Goal: Task Accomplishment & Management: Manage account settings

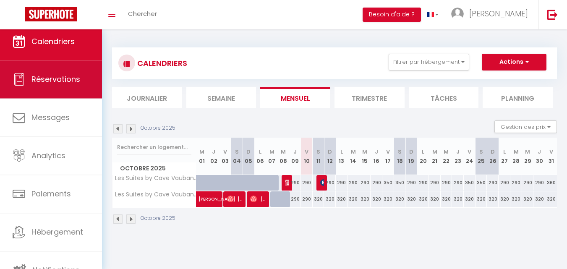
click at [55, 82] on span "Réservations" at bounding box center [55, 79] width 49 height 10
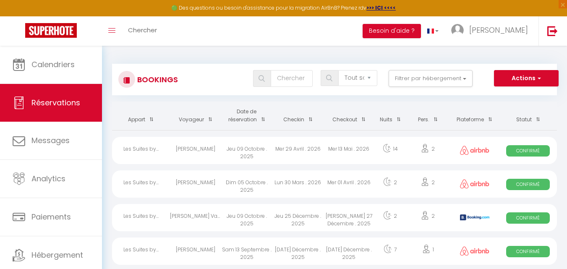
scroll to position [26, 0]
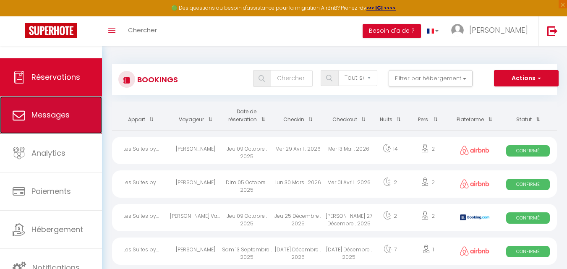
click at [45, 119] on span "Messages" at bounding box center [50, 114] width 38 height 10
select select "message"
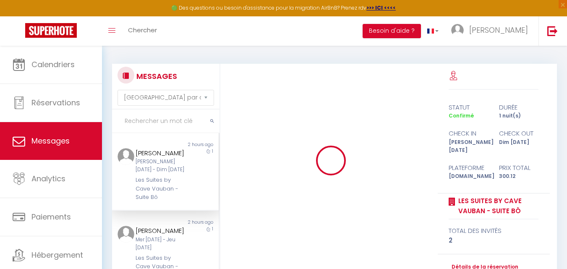
scroll to position [1352, 0]
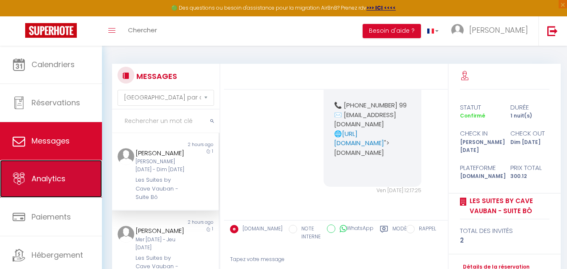
click at [45, 174] on span "Analytics" at bounding box center [48, 178] width 34 height 10
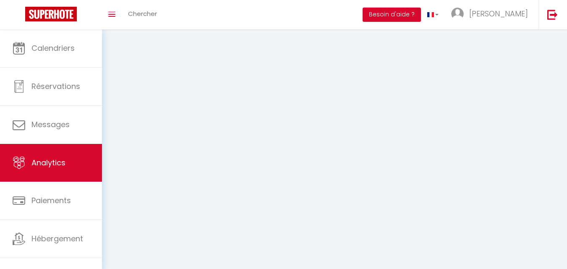
select select "2025"
select select "10"
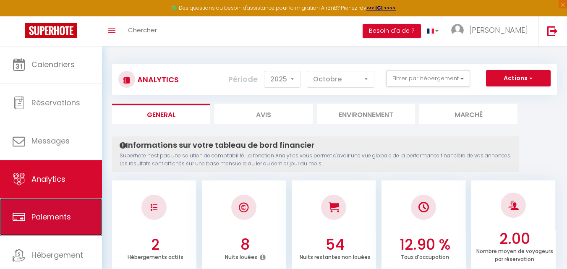
click at [46, 213] on span "Paiements" at bounding box center [50, 216] width 39 height 10
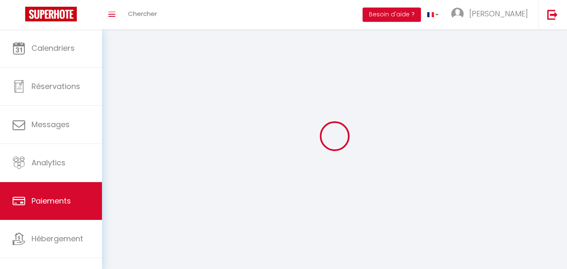
select select "2"
select select "0"
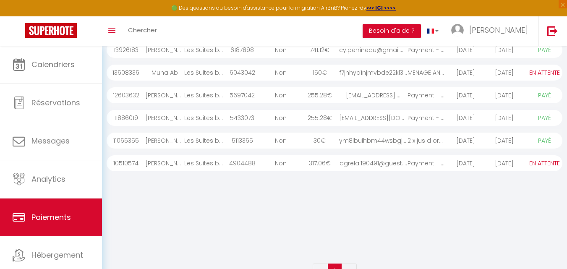
scroll to position [152, 0]
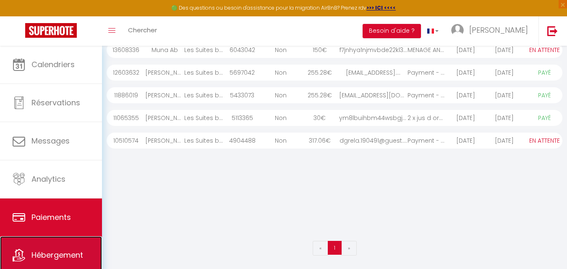
click at [70, 243] on link "Hébergement" at bounding box center [51, 255] width 102 height 38
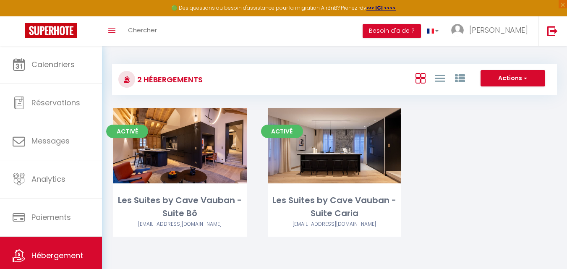
scroll to position [26, 0]
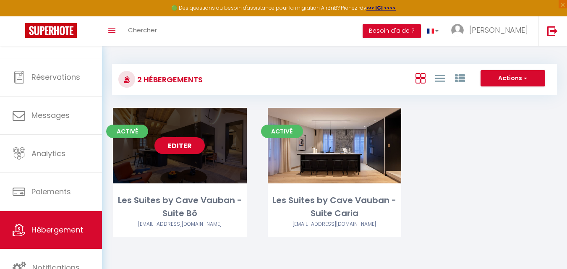
click at [169, 160] on div "Editer" at bounding box center [180, 145] width 134 height 75
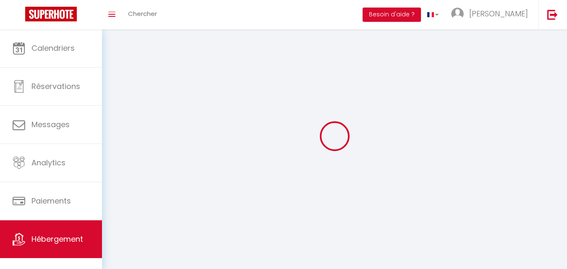
select select "1"
select select "28"
select select
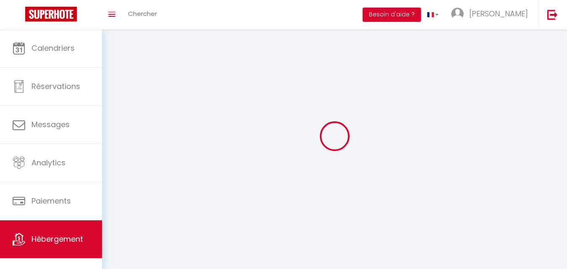
select select
checkbox input "false"
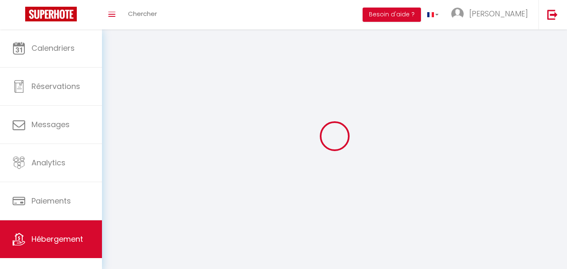
checkbox input "false"
select select
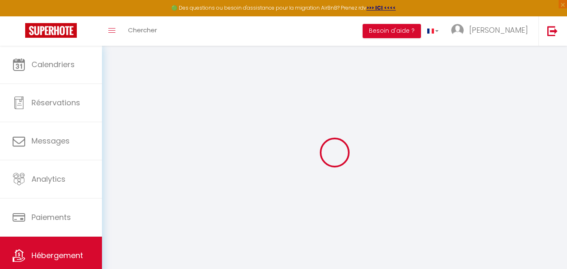
select select
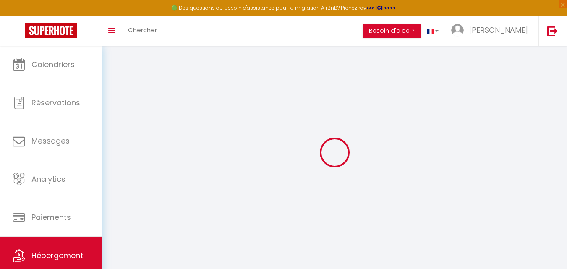
select select
checkbox input "false"
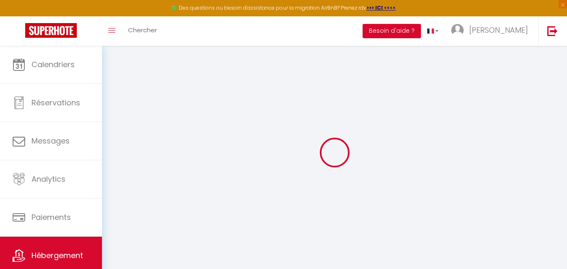
select select
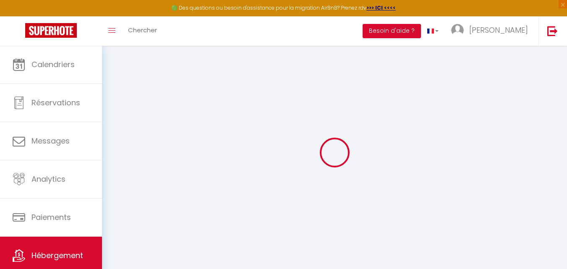
select select
checkbox input "false"
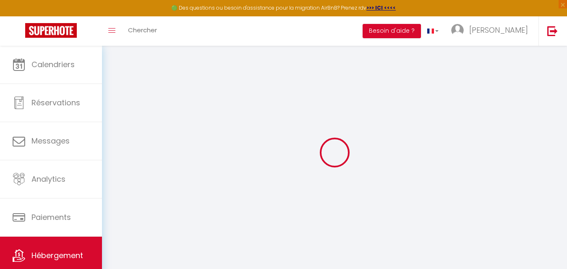
checkbox input "false"
select select
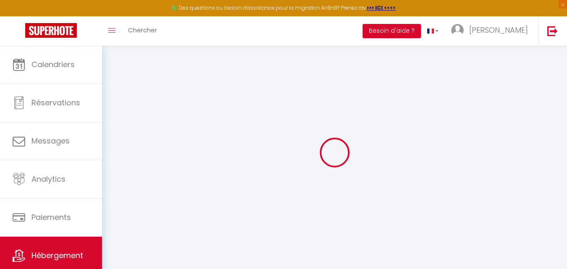
select select
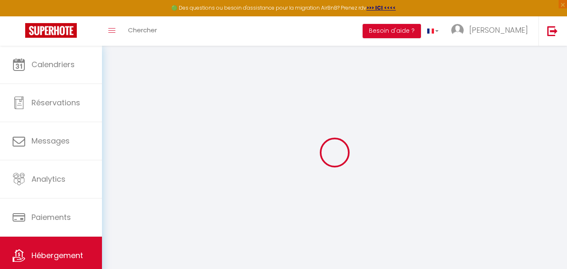
checkbox input "false"
select select
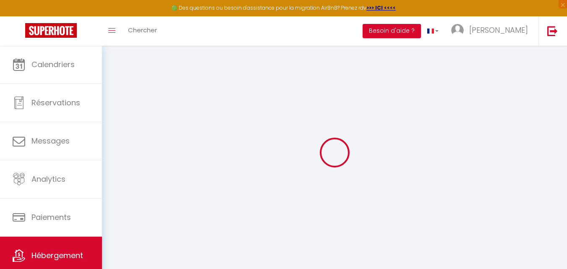
select select
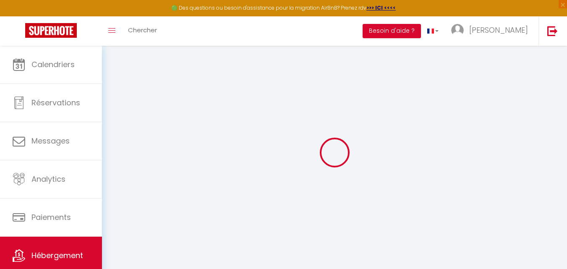
select select
checkbox input "false"
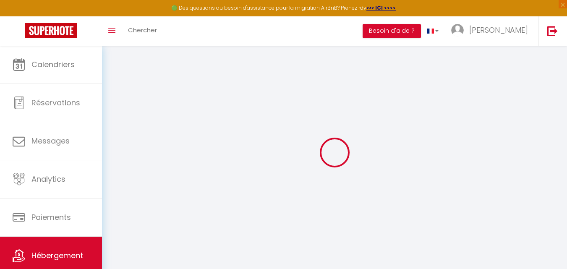
checkbox input "false"
select select
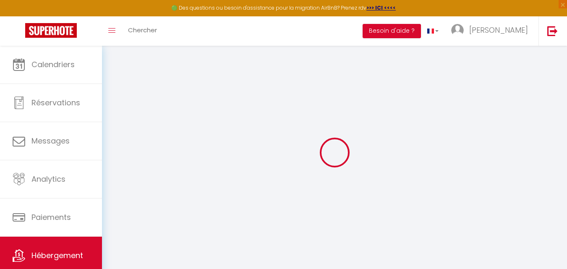
select select
checkbox input "false"
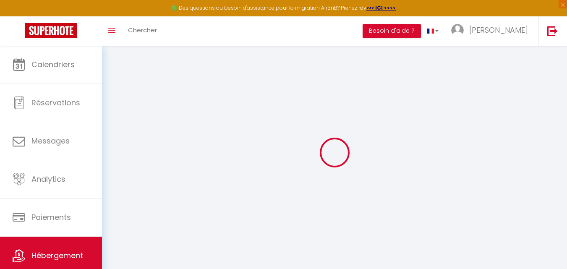
checkbox input "false"
select select
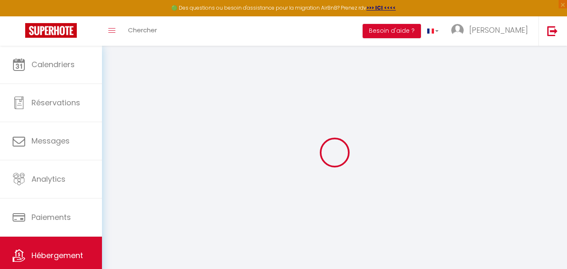
type input "Les Suites by Cave Vauban - Suite Bô"
select select "2"
type input "425"
type input "5.5"
type input "5.28"
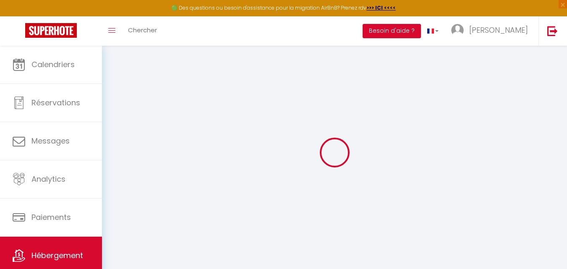
type input "10"
select select
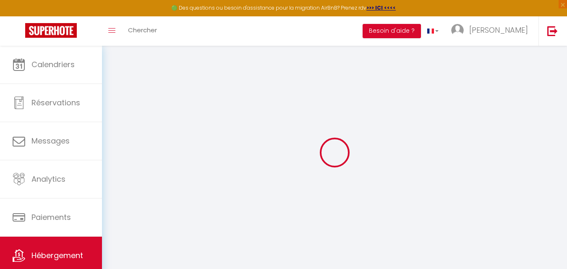
select select
type input "[STREET_ADDRESS]"
type input "21000"
type input "[GEOGRAPHIC_DATA]"
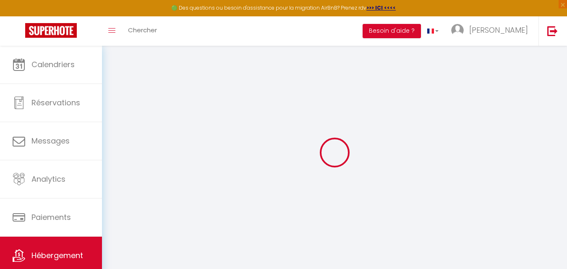
type input "[EMAIL_ADDRESS][DOMAIN_NAME]"
select select "11888"
checkbox input "false"
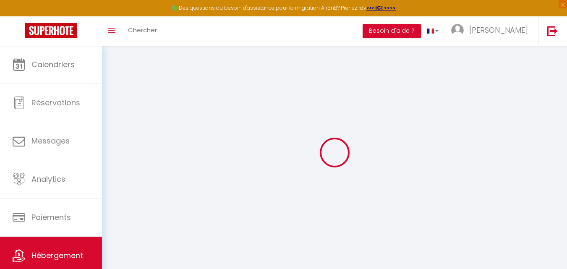
checkbox input "false"
radio input "true"
type input "0"
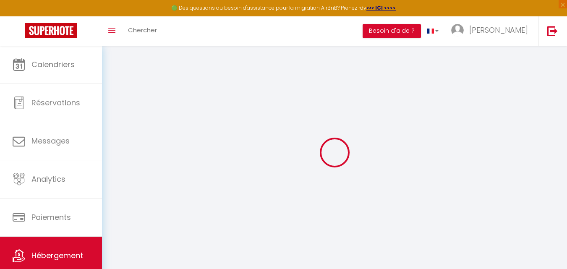
type input "0"
select select
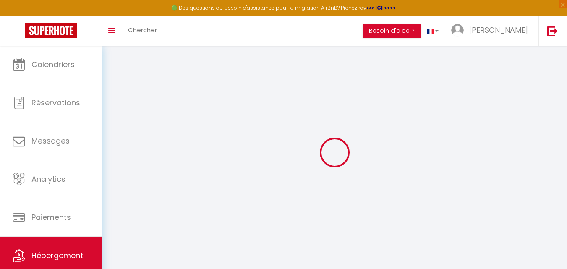
select select
checkbox input "false"
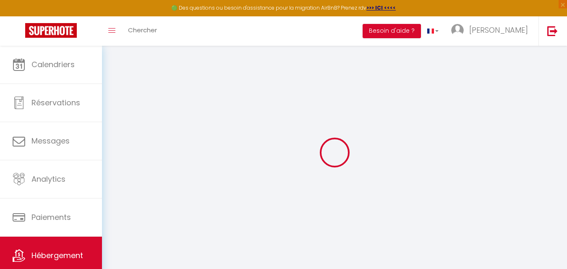
checkbox input "false"
select select
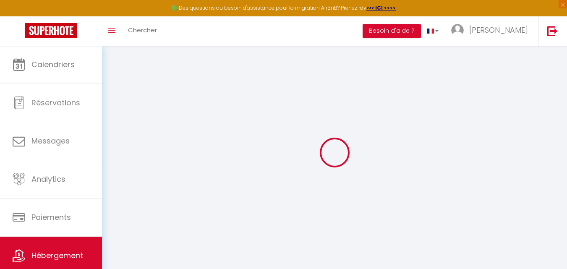
select select
checkbox input "false"
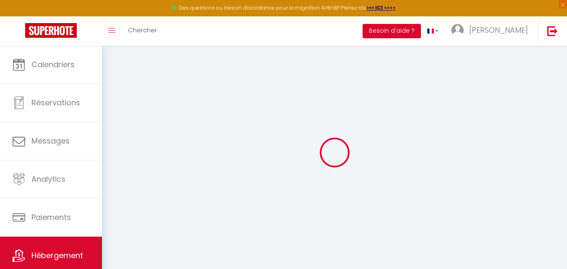
checkbox input "false"
select select
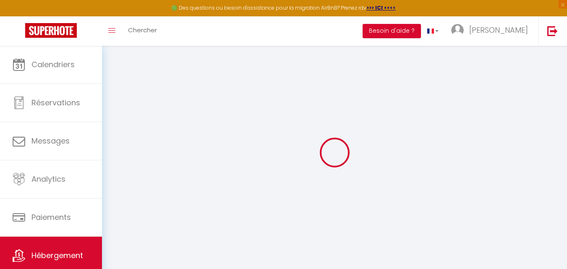
select select
checkbox input "false"
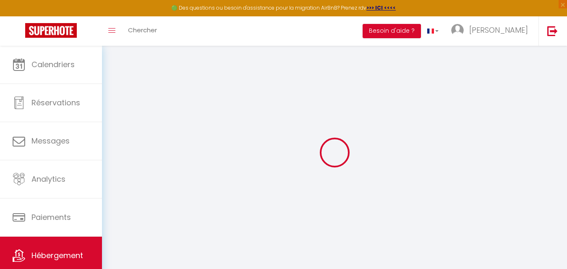
checkbox input "false"
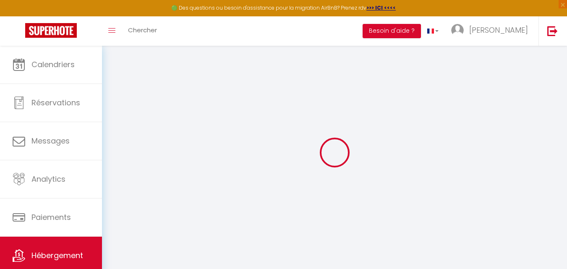
select select "16:00"
select select
select select "11:00"
select select "30"
select select "120"
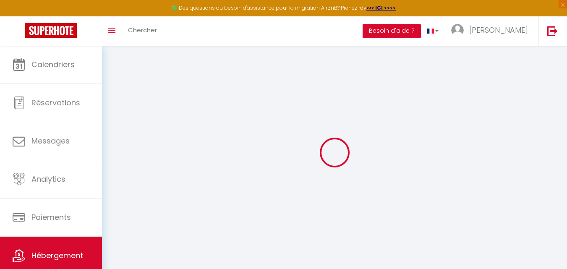
select select "01:00"
select select
checkbox input "false"
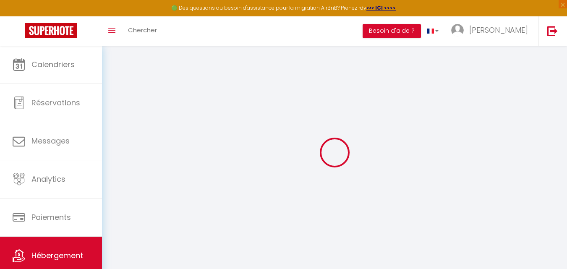
checkbox input "false"
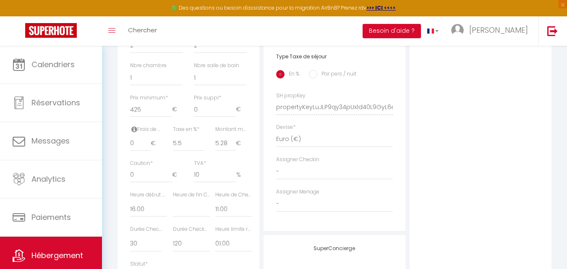
scroll to position [336, 0]
click at [146, 215] on select "00:00 00:15 00:30 00:45 01:00 01:15 01:30 01:45 02:00 02:15 02:30 02:45 03:00" at bounding box center [148, 207] width 37 height 16
click at [148, 197] on label "Heure début Checkin *" at bounding box center [148, 193] width 37 height 8
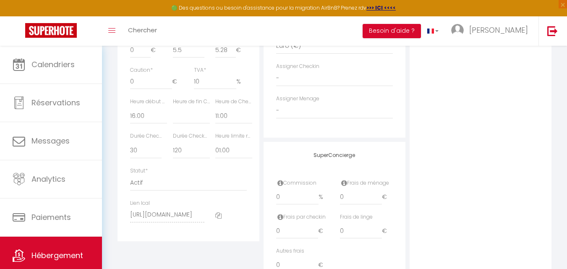
scroll to position [429, 0]
click at [225, 138] on label "Heure limite réservation" at bounding box center [233, 134] width 37 height 8
click at [234, 152] on select "Pas de limite 01:00 02:00 03:00 04:00 05:00 06:00 07:00 08:00 09:00 10:00 11:00…" at bounding box center [233, 148] width 37 height 16
click at [232, 154] on select "Pas de limite 01:00 02:00 03:00 04:00 05:00 06:00 07:00 08:00 09:00 10:00 11:00…" at bounding box center [233, 148] width 37 height 16
click at [229, 119] on select "00:00 00:15 00:30 00:45 01:00 01:15 01:30 01:45 02:00 02:15 02:30 02:45 03:00" at bounding box center [233, 113] width 37 height 16
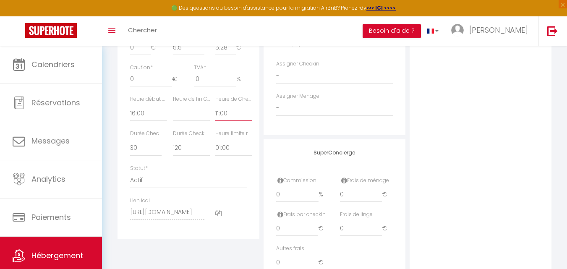
click at [229, 119] on select "00:00 00:15 00:30 00:45 01:00 01:15 01:30 01:45 02:00 02:15 02:30 02:45 03:00" at bounding box center [233, 113] width 37 height 16
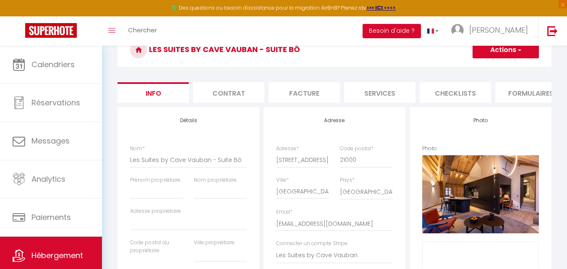
scroll to position [34, 0]
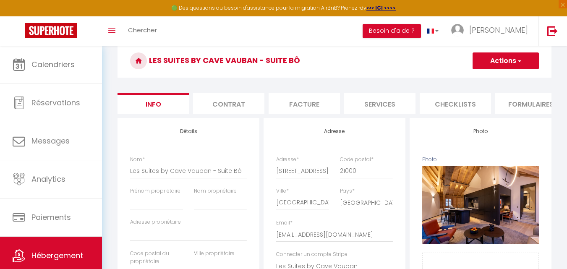
click at [189, 134] on h4 "Détails" at bounding box center [188, 131] width 117 height 6
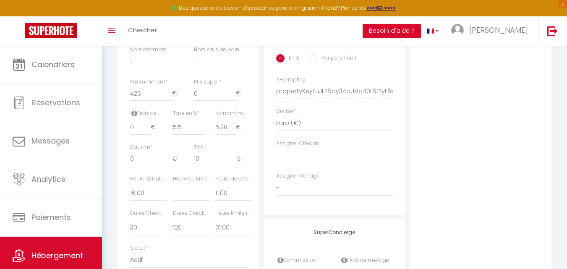
scroll to position [353, 0]
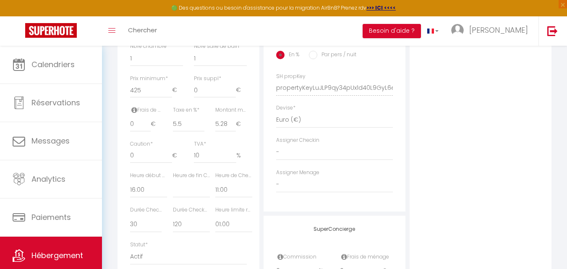
click at [243, 179] on label "Heure de Checkout *" at bounding box center [233, 176] width 37 height 8
click at [239, 179] on label "Heure de Checkout *" at bounding box center [233, 176] width 37 height 8
drag, startPoint x: 433, startPoint y: 31, endPoint x: 416, endPoint y: 32, distance: 17.6
click at [416, 32] on button "Besoin d'aide ?" at bounding box center [391, 31] width 58 height 14
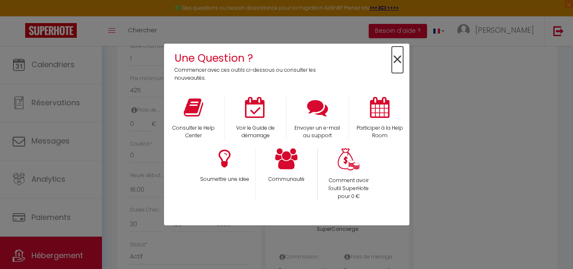
click at [394, 57] on span "×" at bounding box center [397, 60] width 11 height 26
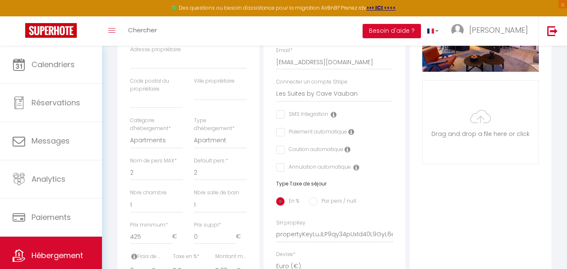
scroll to position [204, 0]
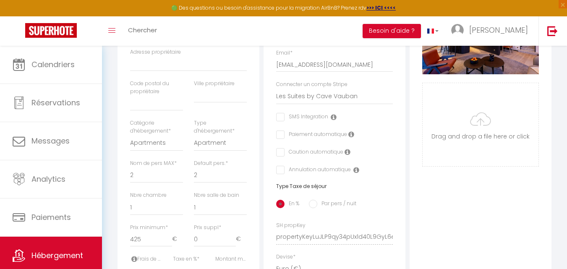
click at [333, 120] on icon at bounding box center [333, 117] width 6 height 7
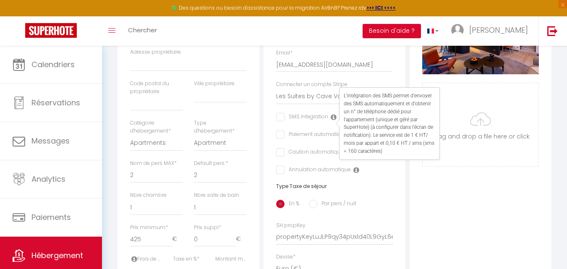
click at [388, 185] on div "Adresse Adresse * [STREET_ADDRESS] [GEOGRAPHIC_DATA] [GEOGRAPHIC_DATA] [GEOGRAP…" at bounding box center [334, 154] width 142 height 412
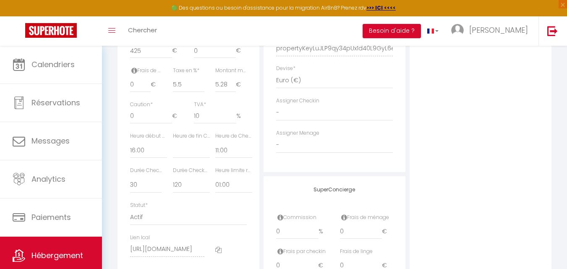
scroll to position [395, 0]
click at [229, 172] on label "Heure limite réservation" at bounding box center [233, 168] width 37 height 8
click at [231, 185] on select "Pas de limite 01:00 02:00 03:00 04:00 05:00 06:00 07:00 08:00 09:00 10:00 11:00…" at bounding box center [233, 182] width 37 height 16
select select
click at [215, 181] on select "Pas de limite 01:00 02:00 03:00 04:00 05:00 06:00 07:00 08:00 09:00 10:00 11:00…" at bounding box center [233, 182] width 37 height 16
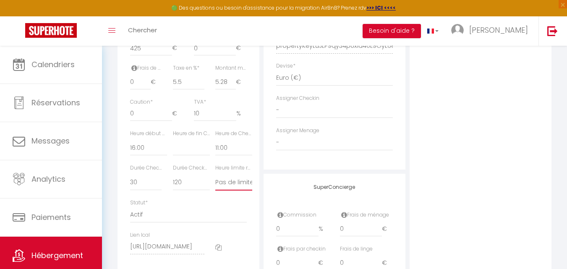
select select
checkbox input "false"
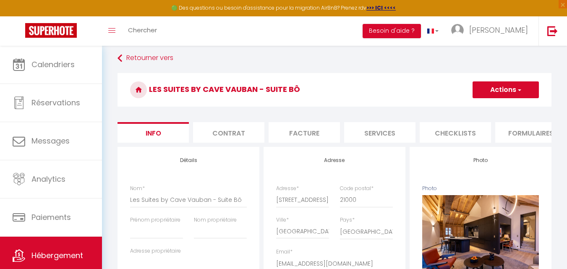
scroll to position [0, 0]
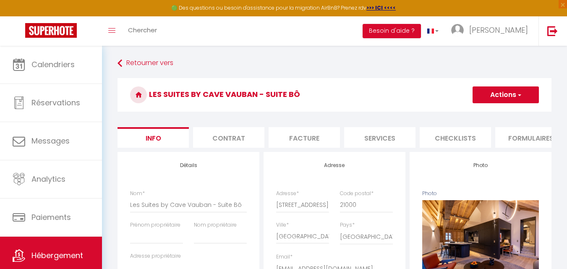
click at [228, 132] on li "Contrat" at bounding box center [228, 137] width 71 height 21
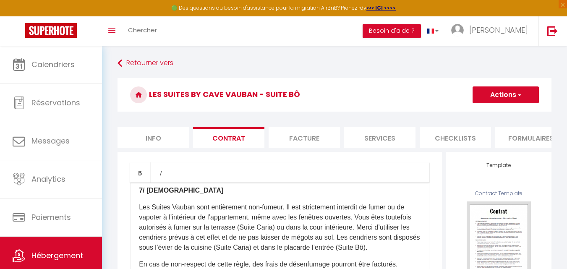
click at [295, 137] on li "Facture" at bounding box center [303, 137] width 71 height 21
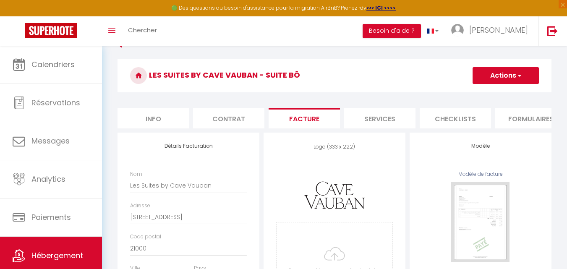
scroll to position [8, 0]
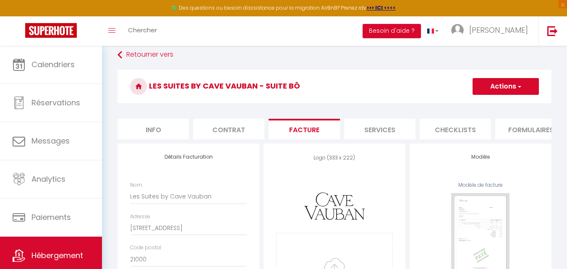
click at [378, 132] on li "Services" at bounding box center [379, 129] width 71 height 21
select select
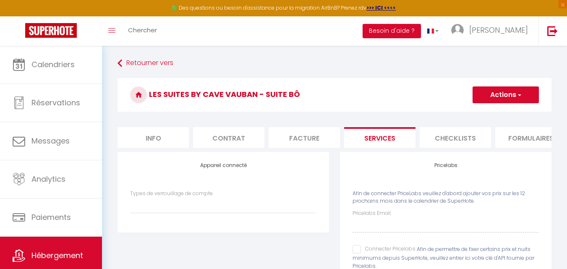
click at [455, 142] on li "Checklists" at bounding box center [454, 137] width 71 height 21
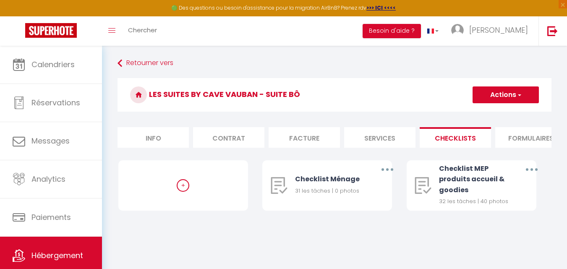
click at [518, 138] on li "Formulaires" at bounding box center [530, 137] width 71 height 21
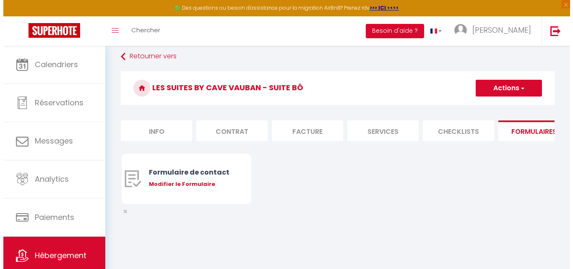
scroll to position [5, 0]
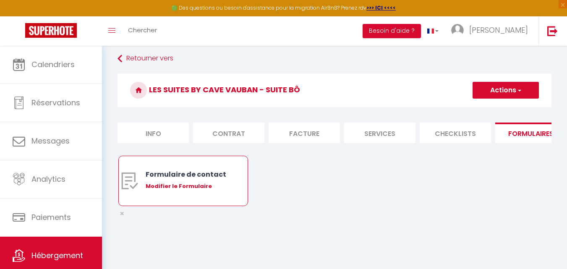
click at [184, 190] on div "Modifier le Formulaire" at bounding box center [189, 186] width 86 height 8
type input "Formulaire de contact"
type input "Afin de préparer au mieux votre arrivée nous vous remercions de bien compléter …"
select select "[object Object]"
radio input "true"
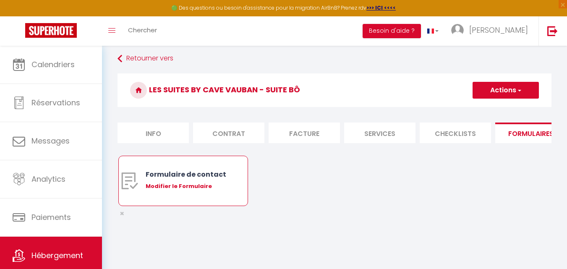
type input "[DOMAIN_NAME]"
select select
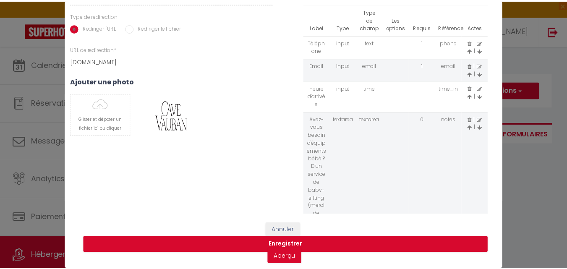
scroll to position [129, 0]
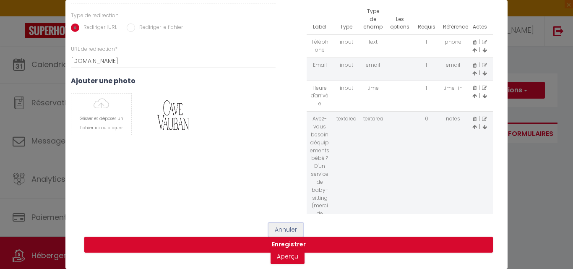
click at [284, 223] on button "Annuler" at bounding box center [285, 230] width 35 height 14
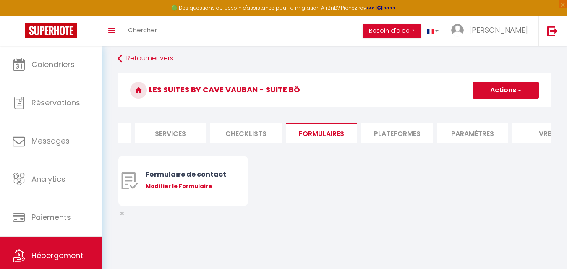
scroll to position [0, 218]
click at [383, 128] on li "Plateformes" at bounding box center [387, 132] width 71 height 21
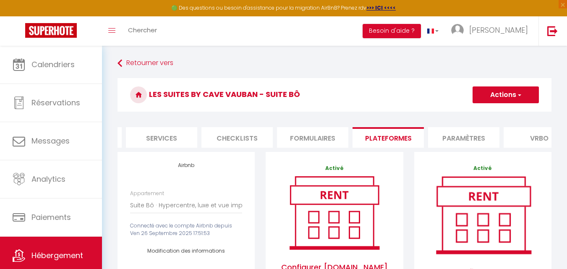
click at [457, 138] on li "Paramètres" at bounding box center [463, 137] width 71 height 21
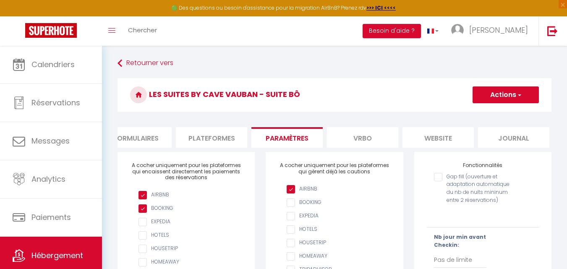
scroll to position [0, 397]
click at [374, 139] on li "Vrbo" at bounding box center [360, 137] width 71 height 21
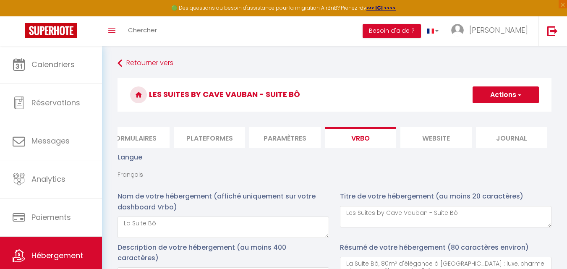
click at [435, 138] on li "website" at bounding box center [435, 137] width 71 height 21
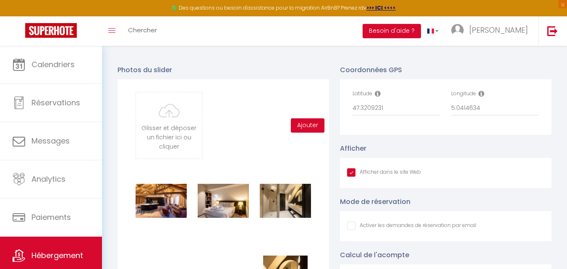
scroll to position [967, 0]
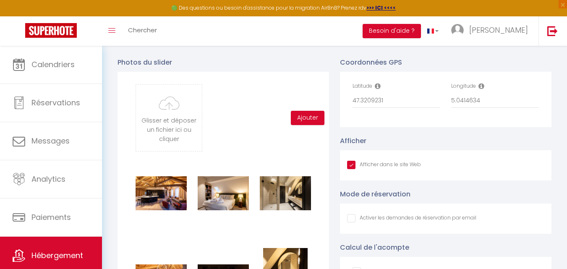
click at [377, 89] on icon at bounding box center [378, 86] width 6 height 7
click at [480, 89] on icon at bounding box center [481, 86] width 6 height 7
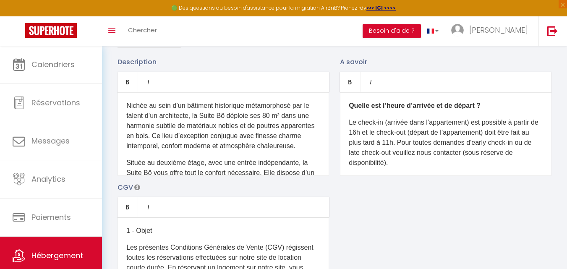
scroll to position [0, 0]
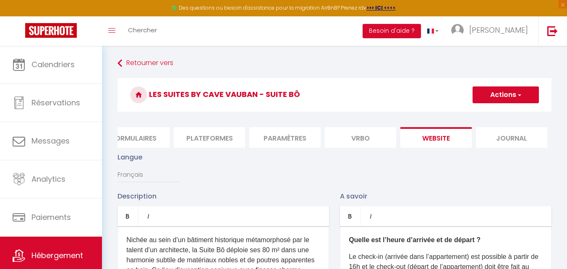
click at [511, 134] on li "Journal" at bounding box center [511, 137] width 71 height 21
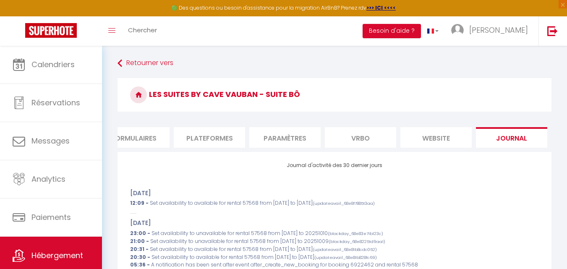
click at [214, 137] on li "Plateformes" at bounding box center [209, 137] width 71 height 21
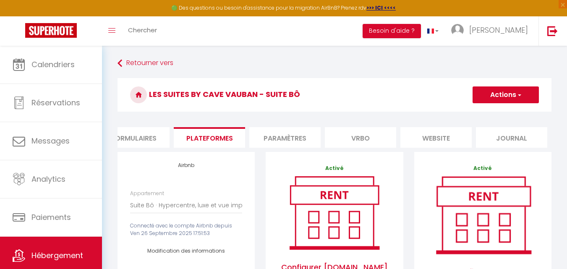
click at [135, 140] on li "Formulaires" at bounding box center [133, 137] width 71 height 21
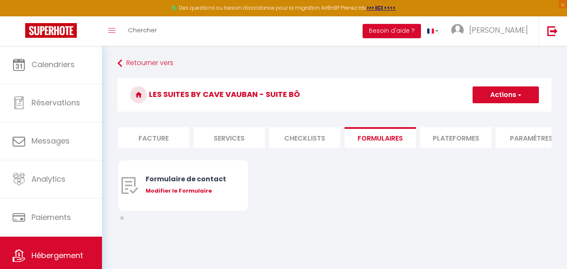
scroll to position [0, 145]
click at [302, 135] on li "Checklists" at bounding box center [309, 137] width 71 height 21
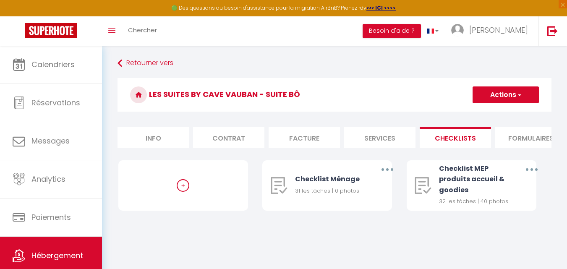
click at [216, 139] on li "Contrat" at bounding box center [228, 137] width 71 height 21
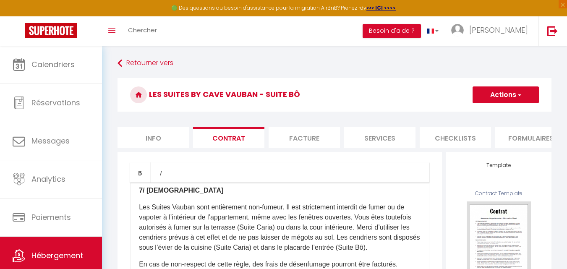
click at [152, 138] on li "Info" at bounding box center [152, 137] width 71 height 21
select select
checkbox input "false"
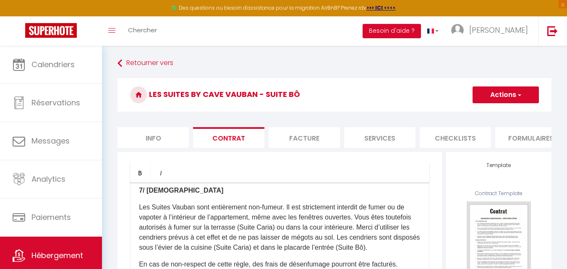
checkbox input "false"
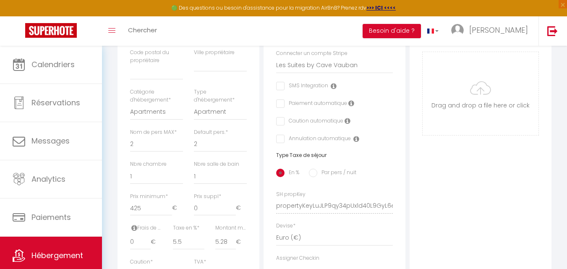
scroll to position [470, 0]
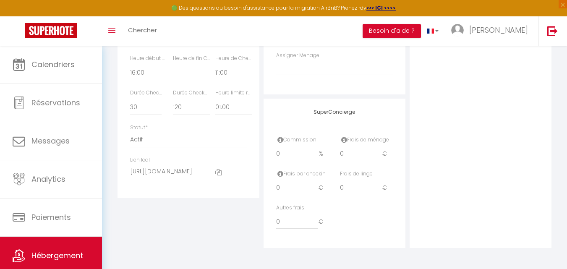
click at [229, 97] on label "Heure limite réservation" at bounding box center [233, 93] width 37 height 8
click at [230, 111] on select "Pas de limite 01:00 02:00 03:00 04:00 05:00 06:00 07:00 08:00 09:00 10:00 11:00…" at bounding box center [233, 107] width 37 height 16
select select
click at [215, 106] on select "Pas de limite 01:00 02:00 03:00 04:00 05:00 06:00 07:00 08:00 09:00 10:00 11:00…" at bounding box center [233, 107] width 37 height 16
select select
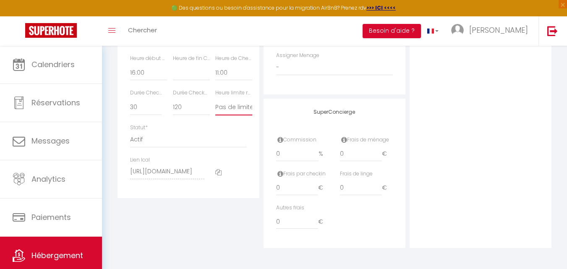
checkbox input "false"
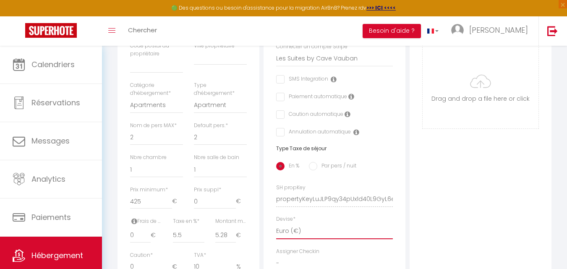
scroll to position [7, 0]
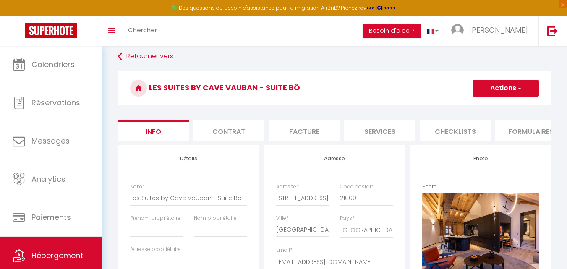
click at [518, 88] on span "button" at bounding box center [518, 88] width 5 height 8
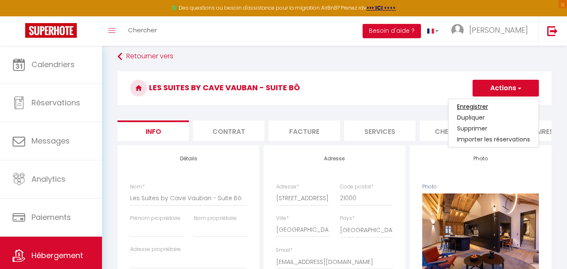
click at [479, 107] on input "Enregistrer" at bounding box center [472, 106] width 31 height 8
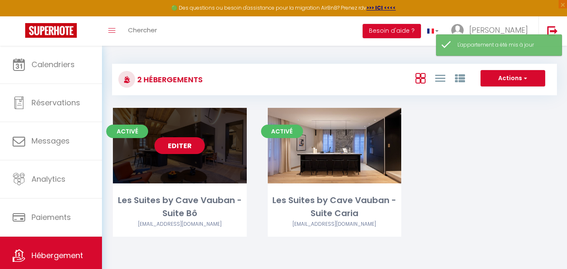
click at [185, 149] on link "Editer" at bounding box center [179, 145] width 50 height 17
select select "3"
select select "2"
select select "1"
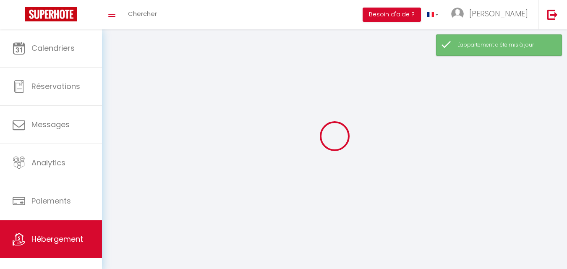
select select
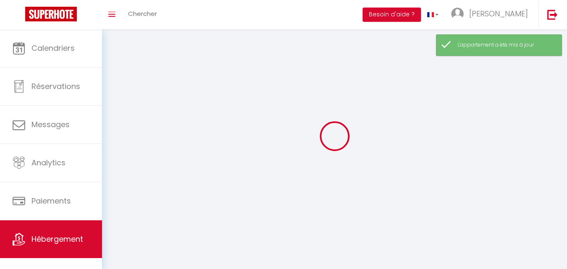
select select "1"
select select
checkbox input "false"
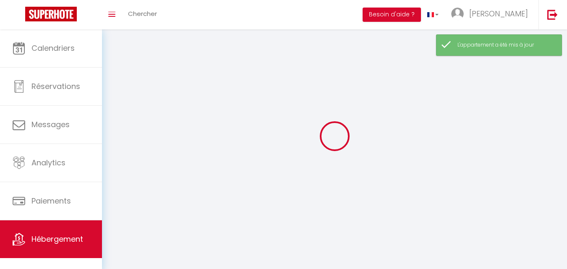
checkbox input "false"
select select "28"
select select
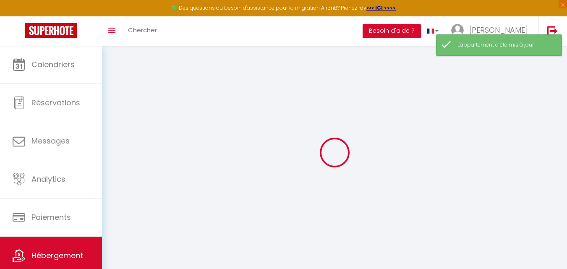
select select
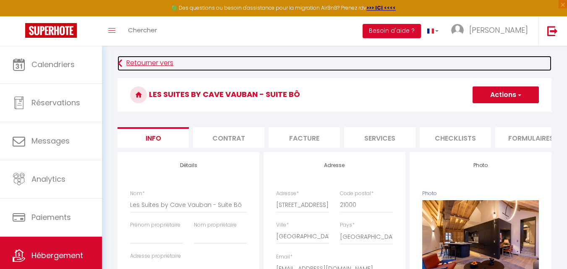
click at [142, 63] on link "Retourner vers" at bounding box center [334, 63] width 434 height 15
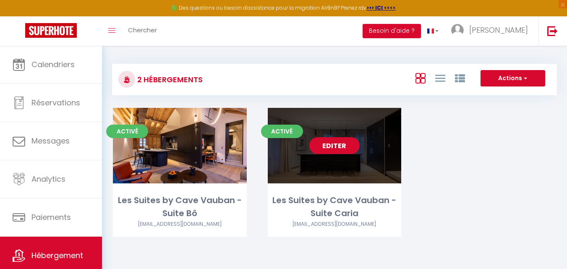
click at [324, 141] on link "Editer" at bounding box center [334, 145] width 50 height 17
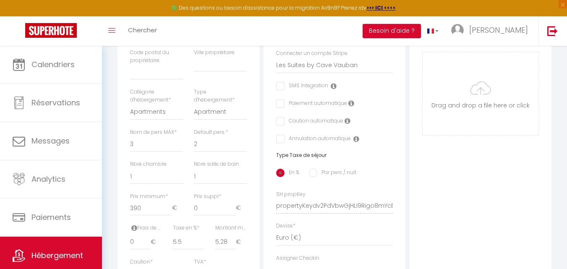
scroll to position [470, 0]
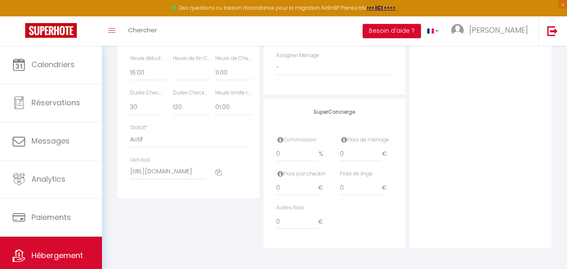
click at [234, 97] on label "Heure limite réservation" at bounding box center [233, 93] width 37 height 8
click at [232, 111] on select "Pas de limite 01:00 02:00 03:00 04:00 05:00 06:00 07:00 08:00 09:00 10:00 11:00…" at bounding box center [233, 107] width 37 height 16
click at [215, 106] on select "Pas de limite 01:00 02:00 03:00 04:00 05:00 06:00 07:00 08:00 09:00 10:00 11:00…" at bounding box center [233, 107] width 37 height 16
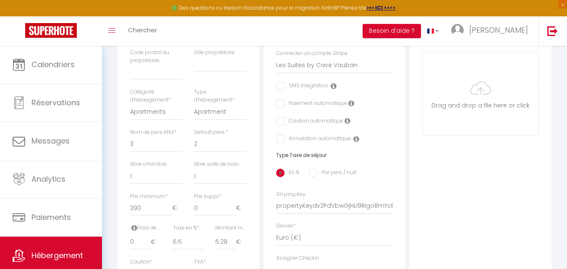
scroll to position [0, 0]
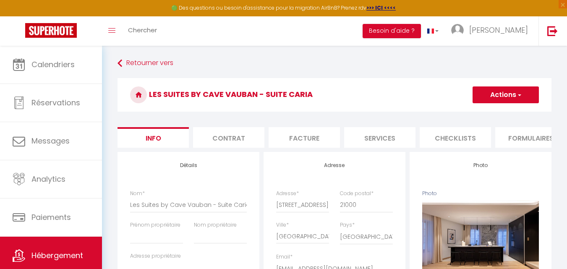
click at [516, 95] on span "button" at bounding box center [518, 95] width 5 height 8
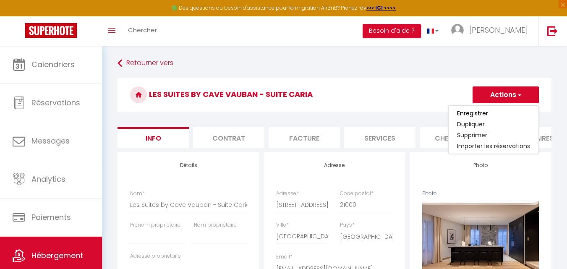
click at [486, 112] on input "Enregistrer" at bounding box center [472, 113] width 31 height 8
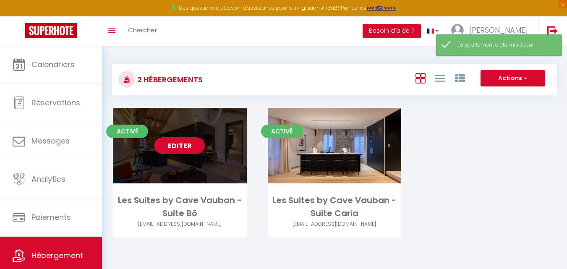
click at [175, 150] on link "Editer" at bounding box center [179, 145] width 50 height 17
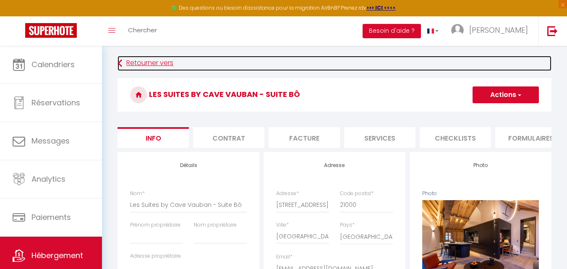
click at [135, 60] on link "Retourner vers" at bounding box center [334, 63] width 434 height 15
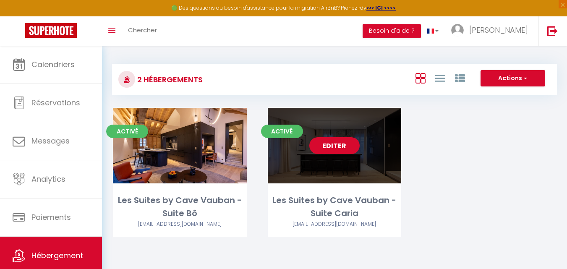
click at [333, 167] on div "Editer" at bounding box center [335, 145] width 134 height 75
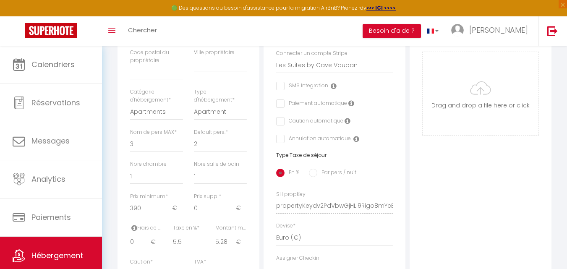
scroll to position [470, 0]
